Goal: Task Accomplishment & Management: Manage account settings

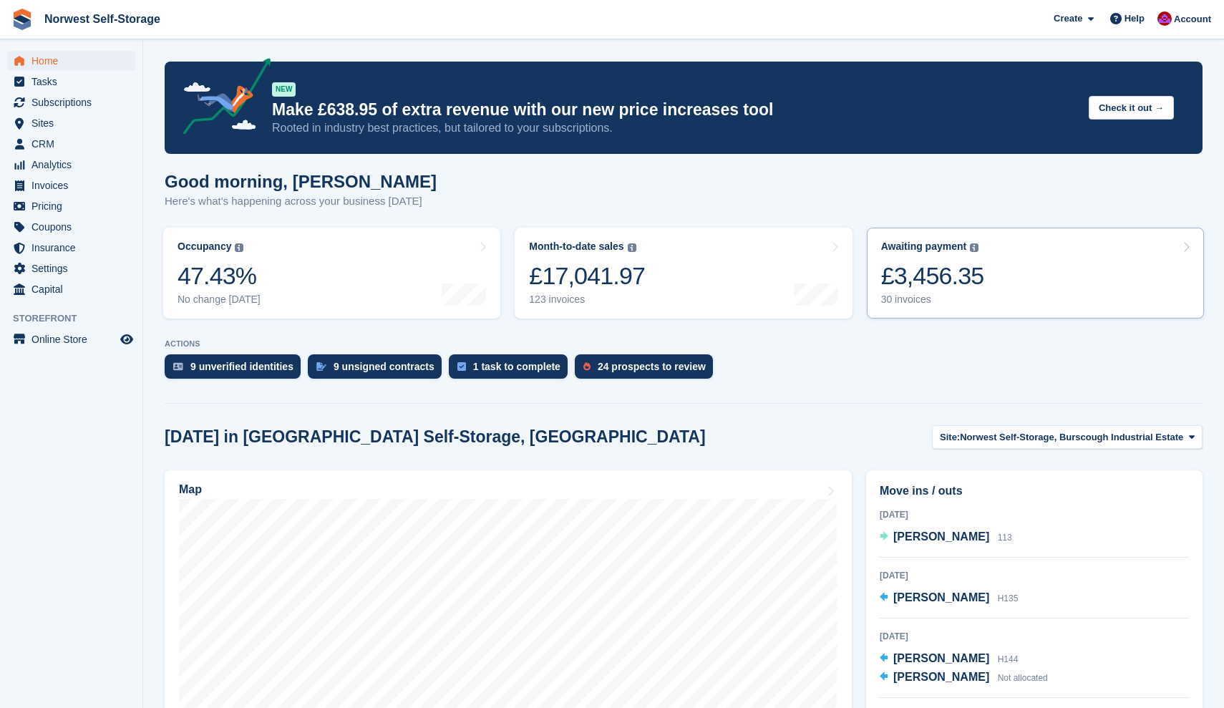
click at [984, 266] on div "£3,456.35" at bounding box center [932, 275] width 103 height 29
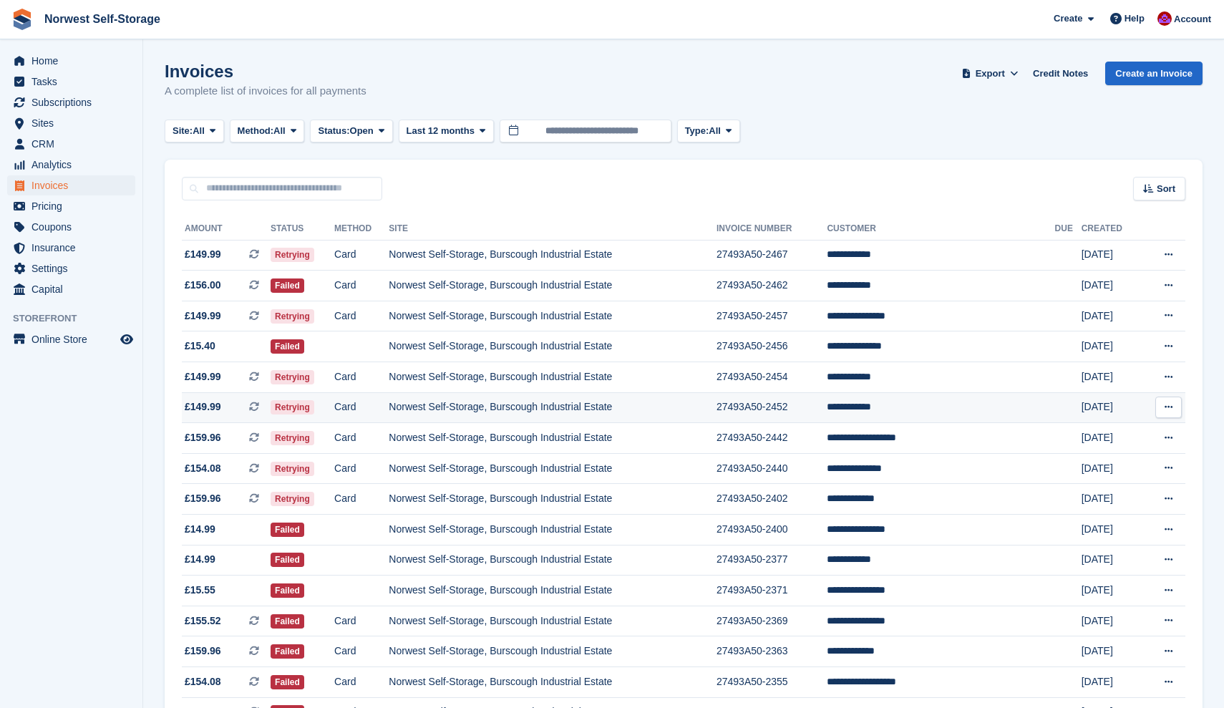
click at [233, 409] on span "£149.99 This is a recurring subscription invoice." at bounding box center [226, 406] width 89 height 15
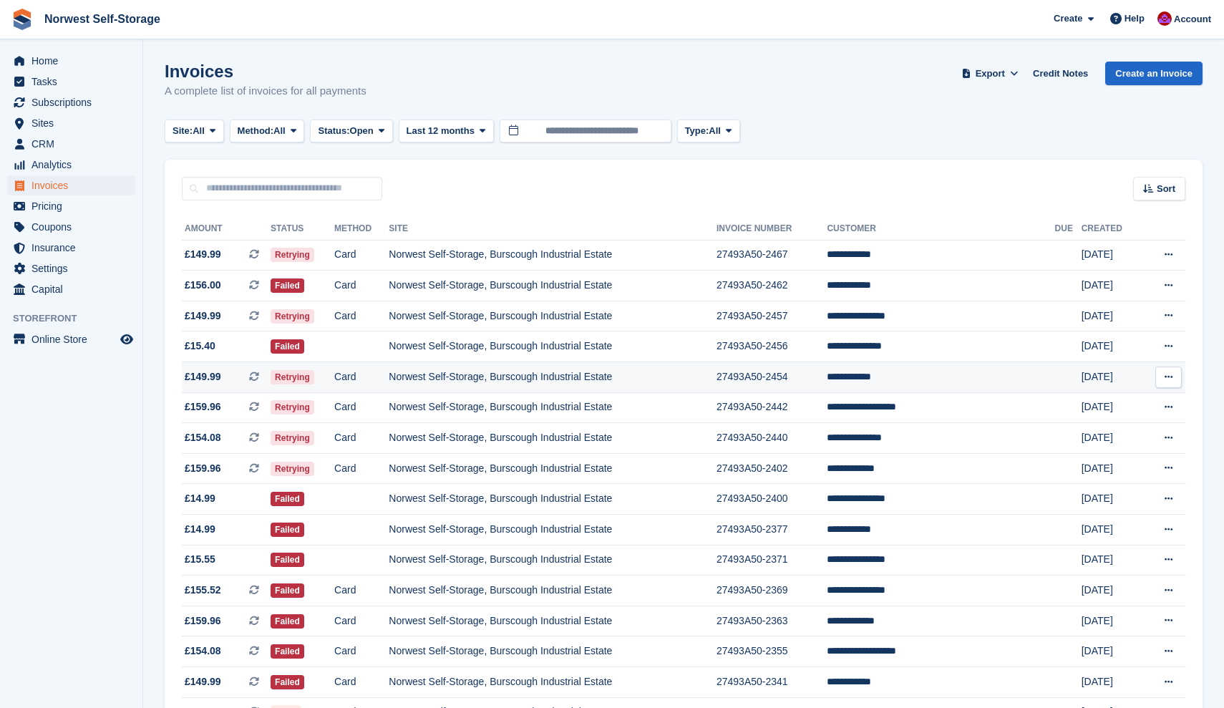
click at [237, 384] on span "£149.99 This is a recurring subscription invoice." at bounding box center [226, 376] width 89 height 15
click at [231, 284] on span "£156.00 This is a recurring subscription invoice." at bounding box center [226, 285] width 89 height 15
click at [883, 253] on td "**********" at bounding box center [941, 255] width 228 height 31
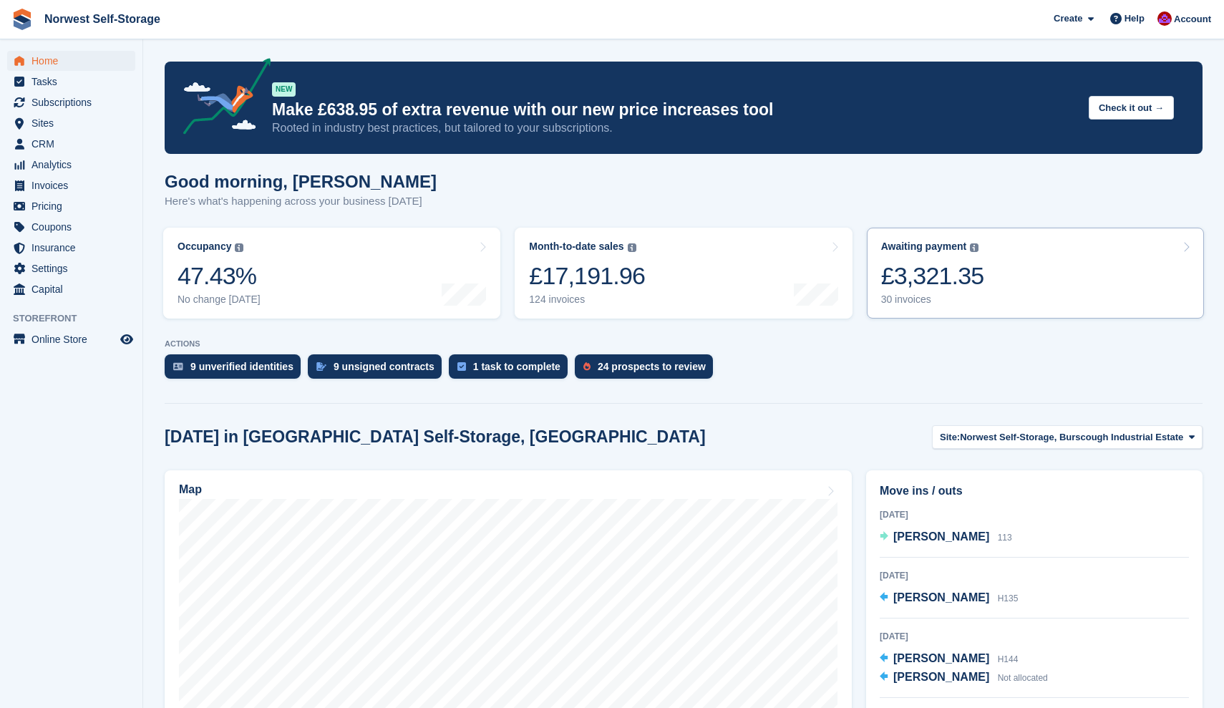
click at [1019, 275] on link "Awaiting payment The total outstanding balance on all open invoices. £3,321.35 …" at bounding box center [1035, 273] width 337 height 91
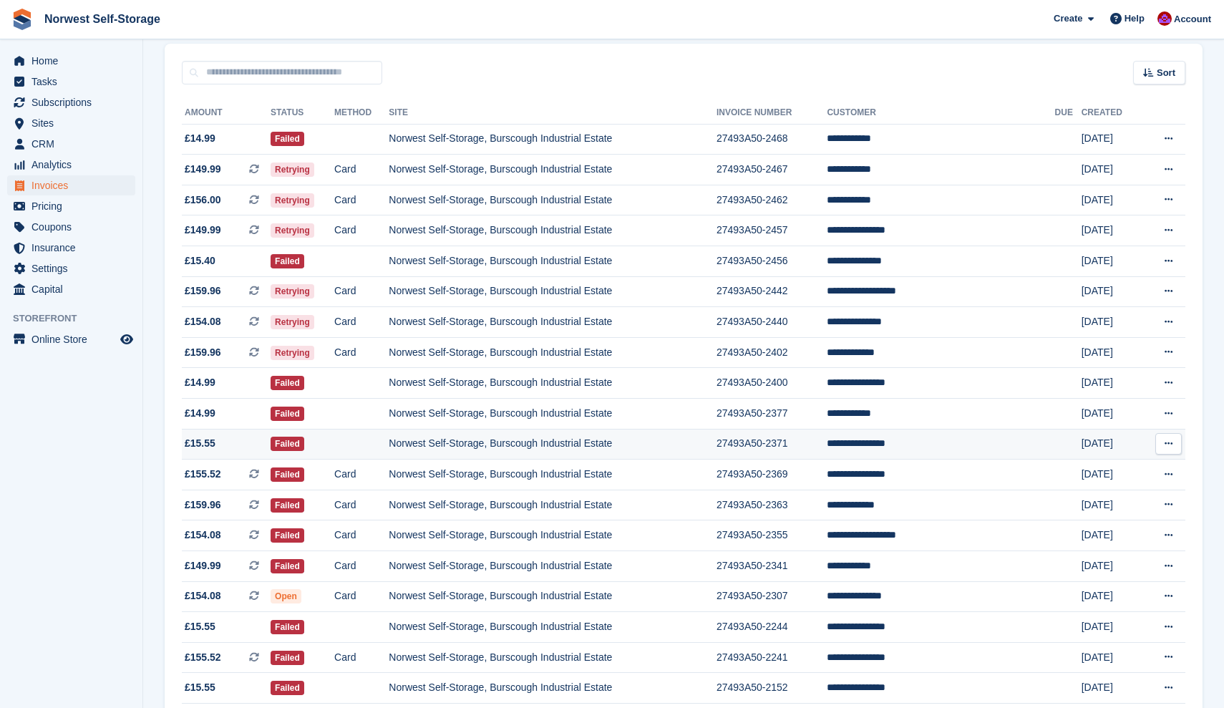
scroll to position [117, 0]
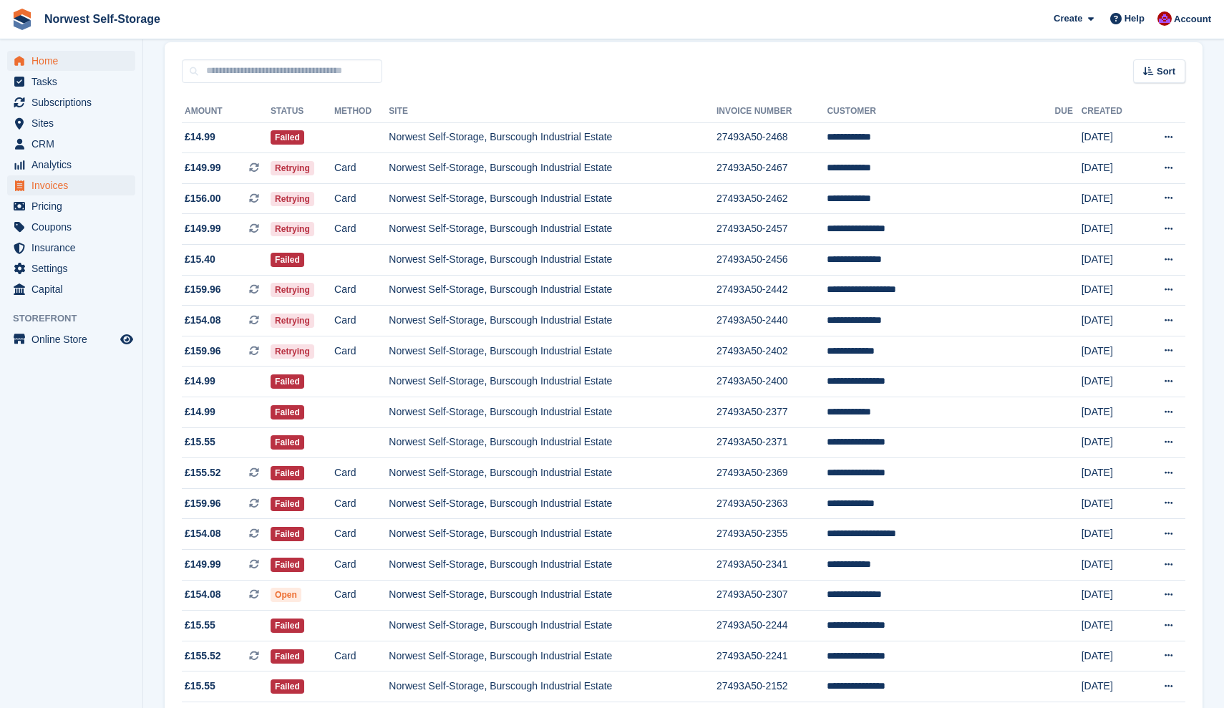
click at [40, 59] on span "Home" at bounding box center [74, 61] width 86 height 20
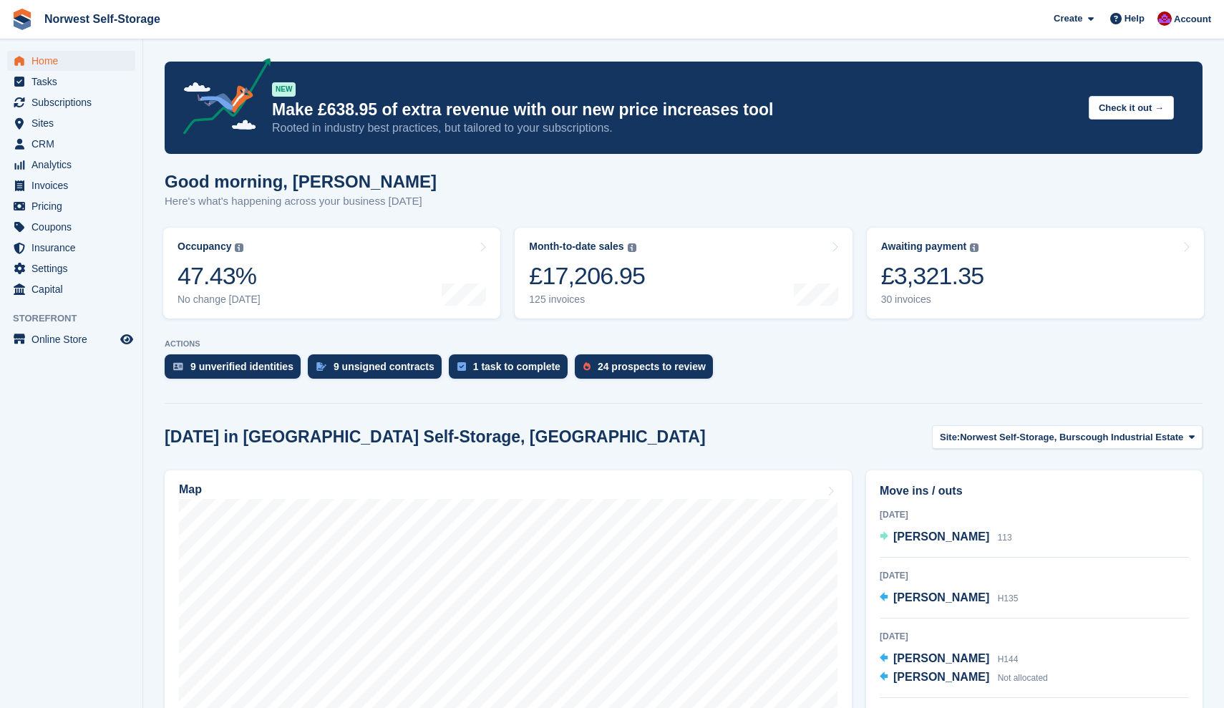
click at [45, 61] on span "Home" at bounding box center [74, 61] width 86 height 20
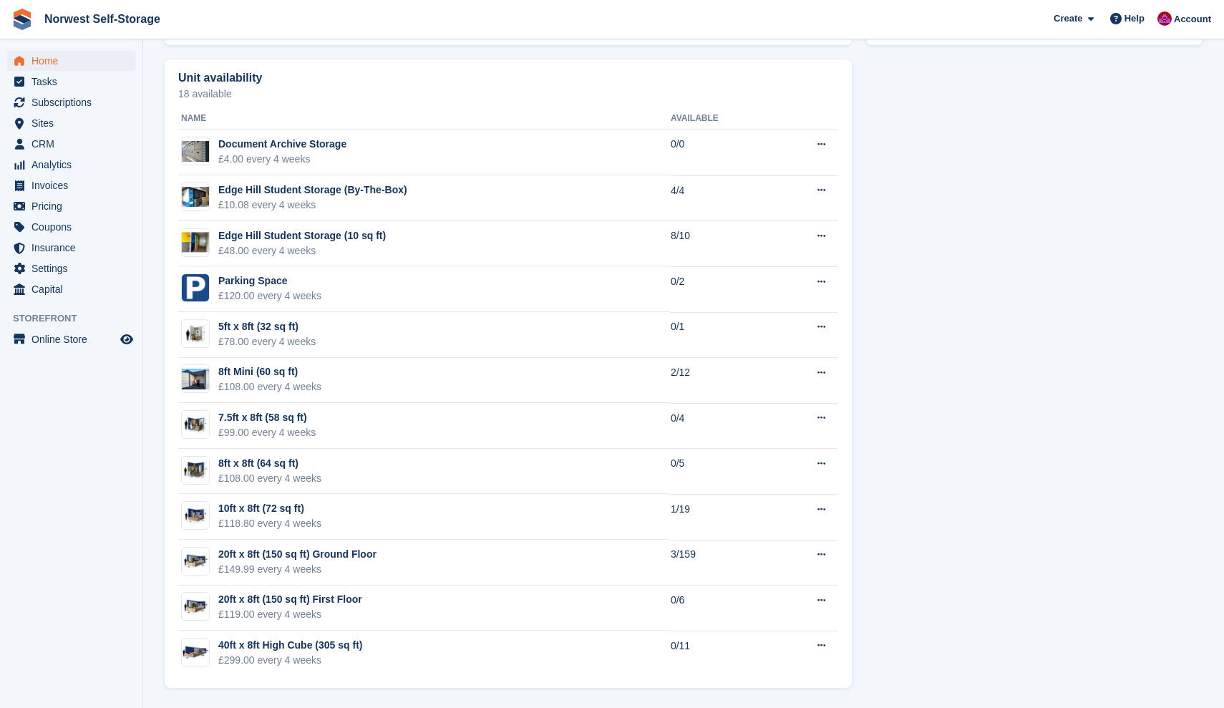
scroll to position [798, 0]
